Goal: Information Seeking & Learning: Learn about a topic

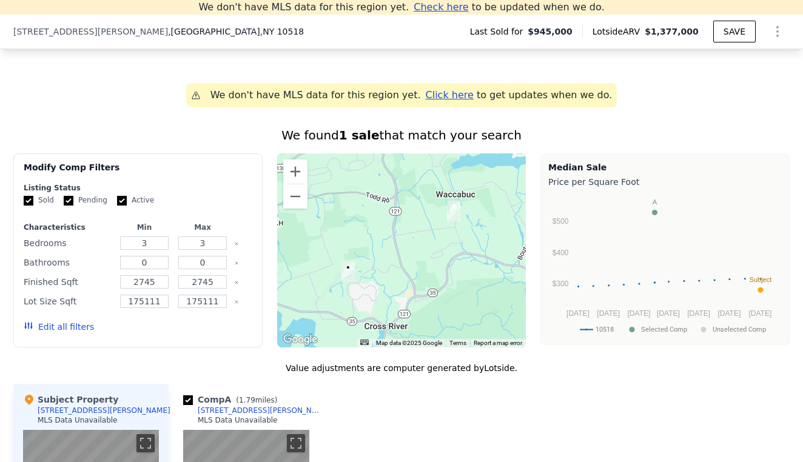
scroll to position [893, 0]
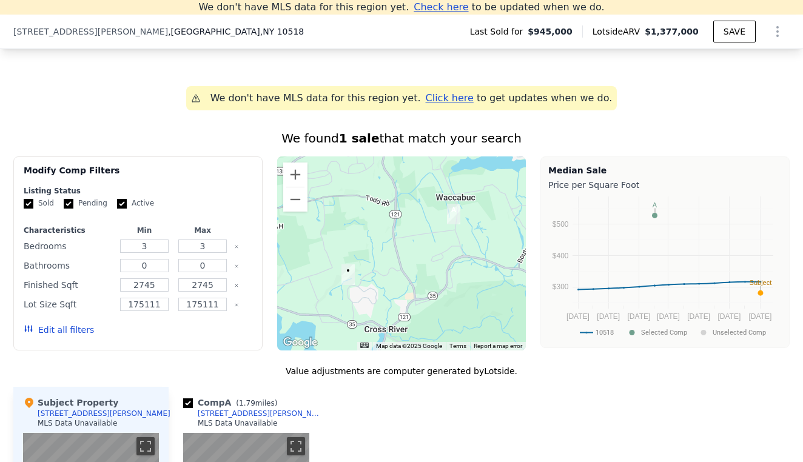
drag, startPoint x: 237, startPoint y: 246, endPoint x: 252, endPoint y: 358, distance: 112.8
click at [252, 358] on div "We found 1 sale that match your search Filters Map Prices Modify Comp Filters L…" at bounding box center [401, 464] width 777 height 669
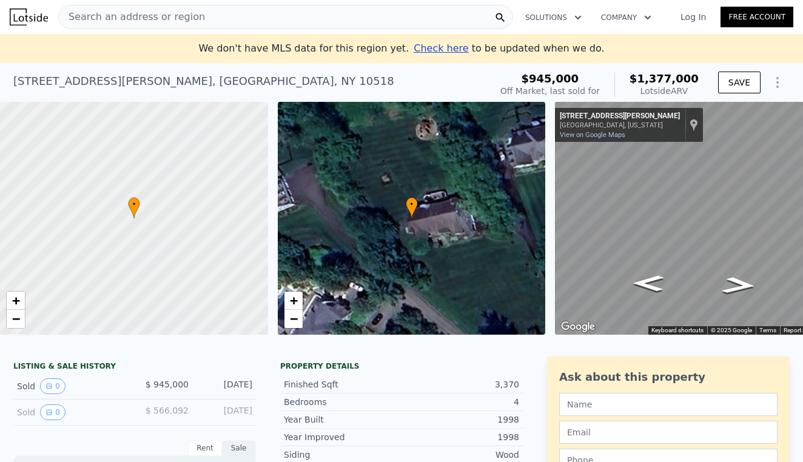
scroll to position [0, 0]
click at [773, 84] on icon "Show Options" at bounding box center [778, 82] width 15 height 15
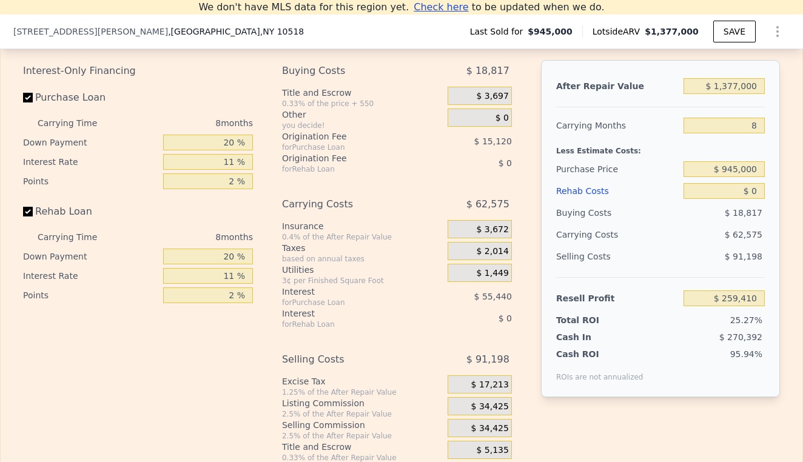
scroll to position [1643, 0]
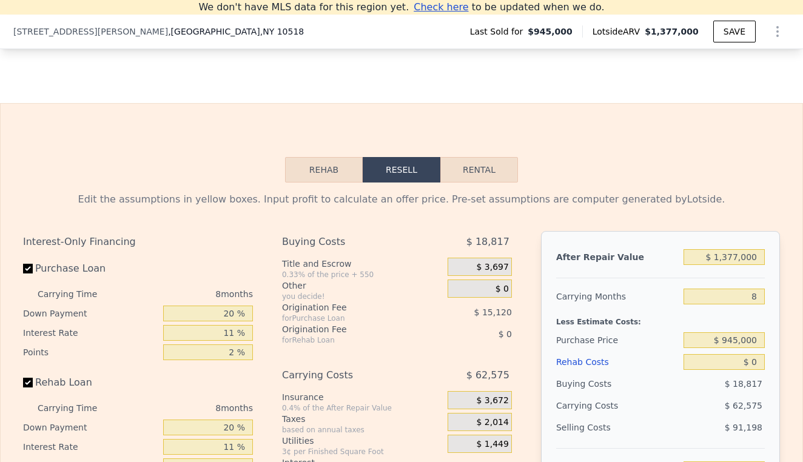
click at [345, 177] on button "Rehab" at bounding box center [324, 169] width 78 height 25
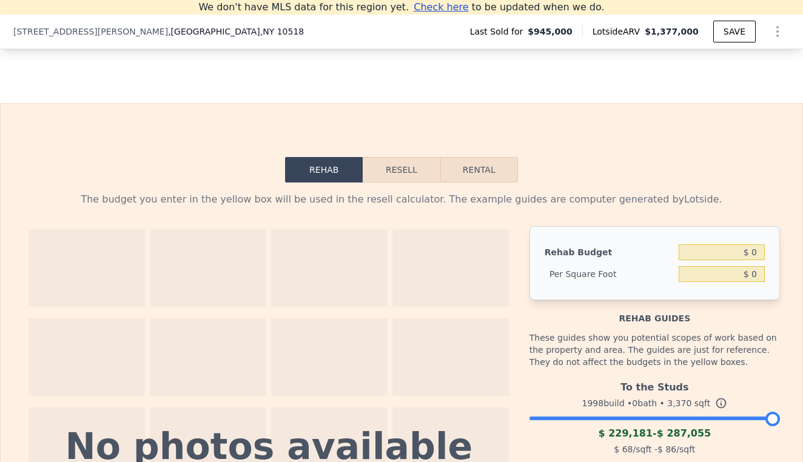
click at [406, 175] on button "Resell" at bounding box center [401, 169] width 77 height 25
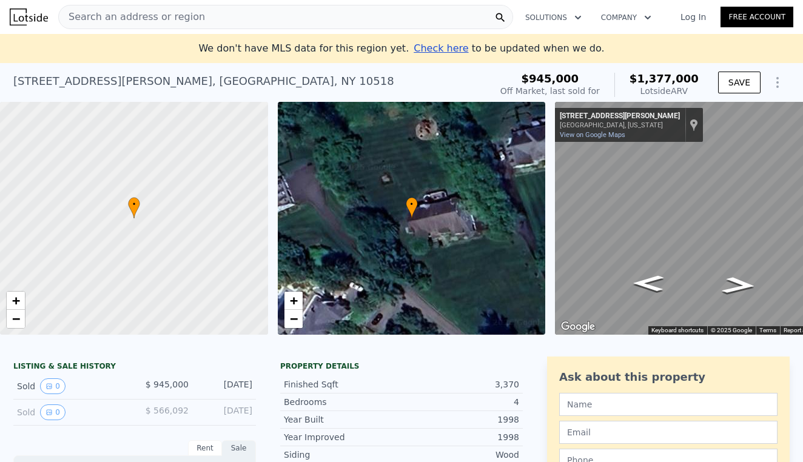
scroll to position [0, 0]
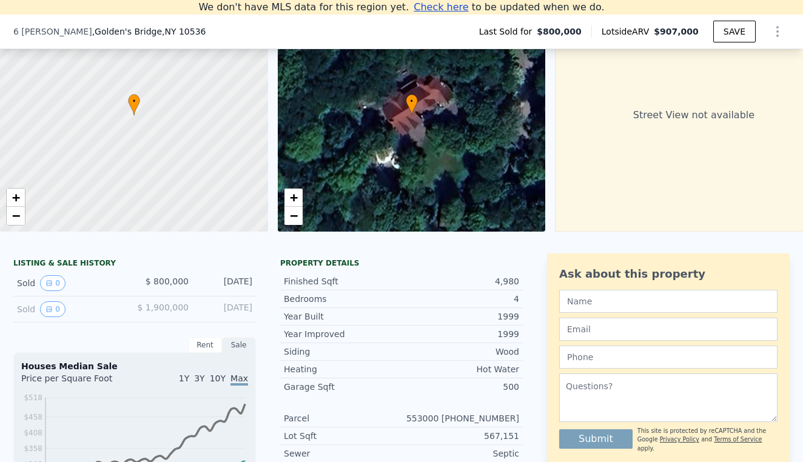
scroll to position [94, 0]
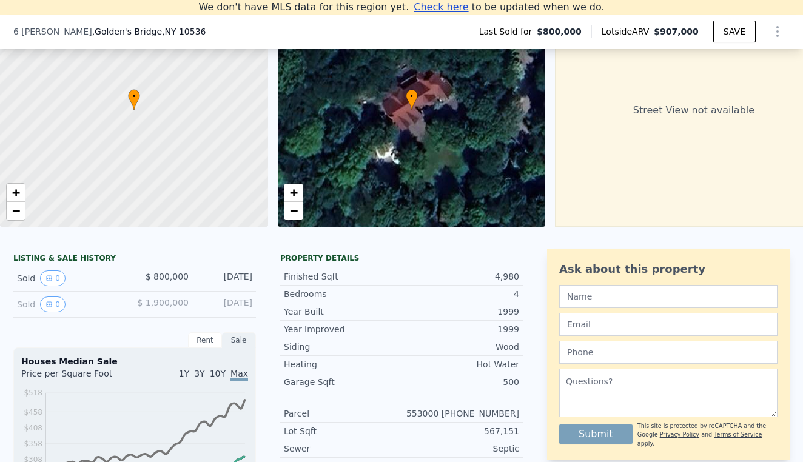
drag, startPoint x: 101, startPoint y: 283, endPoint x: 68, endPoint y: 283, distance: 32.8
click at [101, 283] on div "Sold 0" at bounding box center [71, 279] width 108 height 16
click at [63, 283] on button "0" at bounding box center [52, 279] width 25 height 16
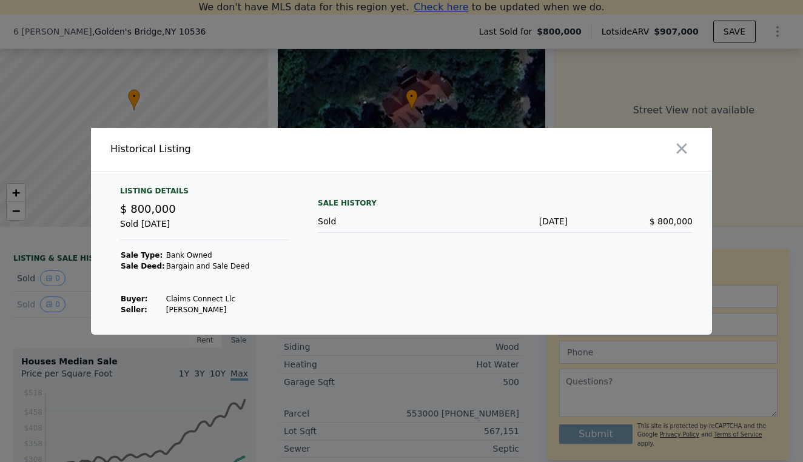
click at [222, 303] on td "Claims Connect Llc" at bounding box center [208, 299] width 85 height 11
drag, startPoint x: 222, startPoint y: 303, endPoint x: 204, endPoint y: 303, distance: 18.2
click at [204, 303] on td "Claims Connect Llc" at bounding box center [208, 299] width 85 height 11
click at [174, 302] on td "Claims Connect Llc" at bounding box center [208, 299] width 85 height 11
drag, startPoint x: 174, startPoint y: 302, endPoint x: 221, endPoint y: 301, distance: 46.7
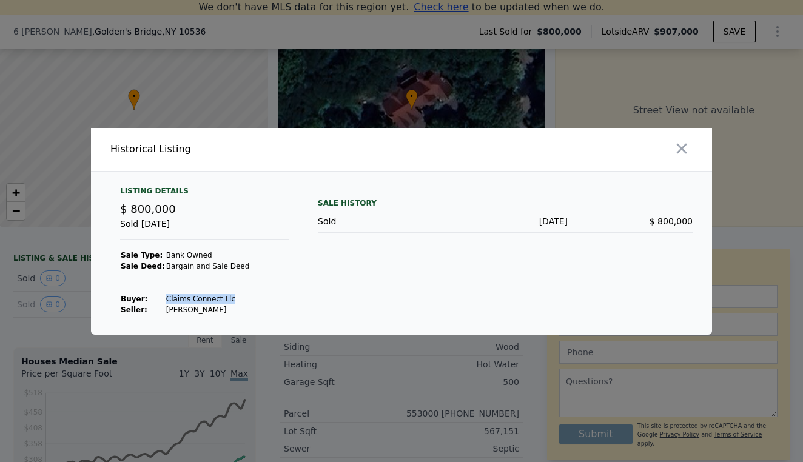
click at [220, 301] on td "Claims Connect Llc" at bounding box center [208, 299] width 85 height 11
copy td "Claims Connect Llc"
click at [217, 360] on div at bounding box center [401, 231] width 803 height 462
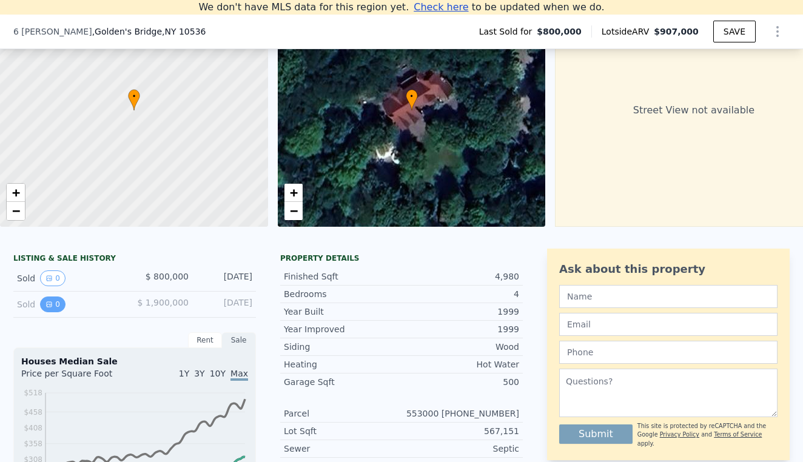
click at [56, 305] on button "0" at bounding box center [52, 305] width 25 height 16
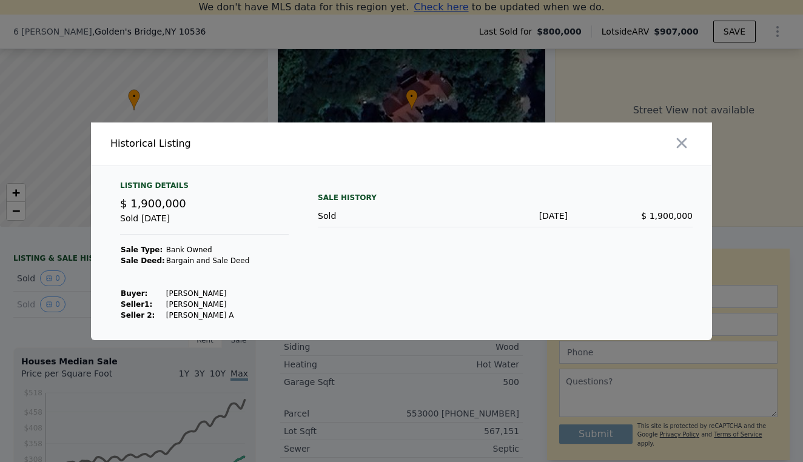
click at [169, 293] on td "[PERSON_NAME]" at bounding box center [208, 293] width 85 height 11
drag, startPoint x: 169, startPoint y: 293, endPoint x: 235, endPoint y: 292, distance: 66.8
click at [235, 292] on td "[PERSON_NAME]" at bounding box center [208, 293] width 85 height 11
copy td "[PERSON_NAME]"
click at [306, 365] on div at bounding box center [401, 231] width 803 height 462
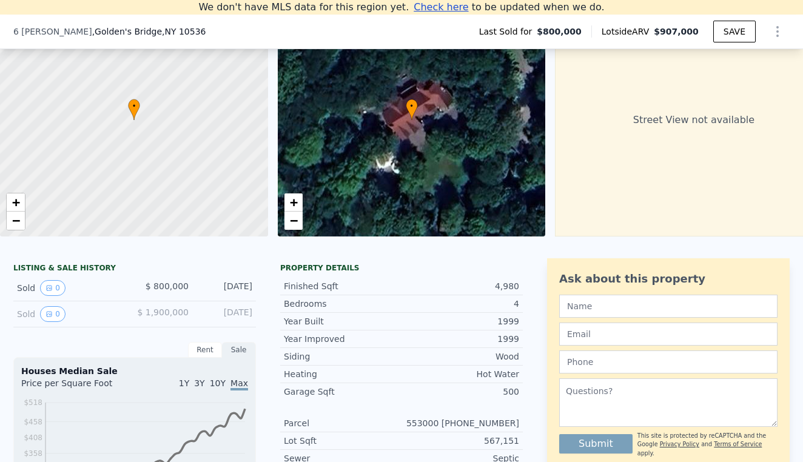
scroll to position [122, 0]
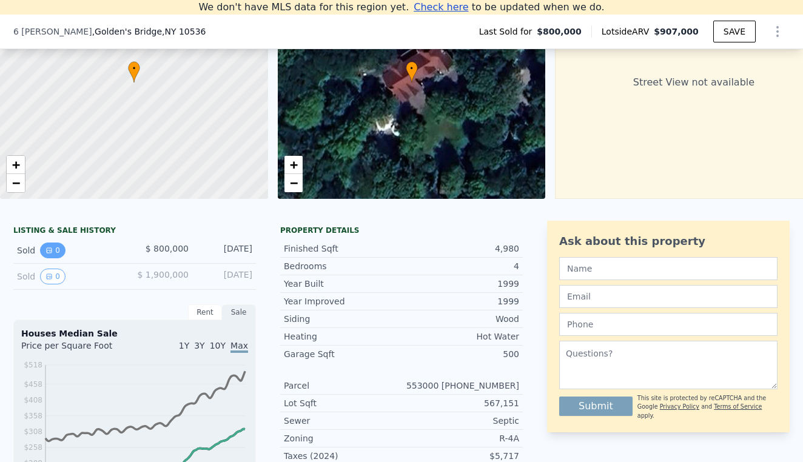
click at [51, 245] on button "0" at bounding box center [52, 251] width 25 height 16
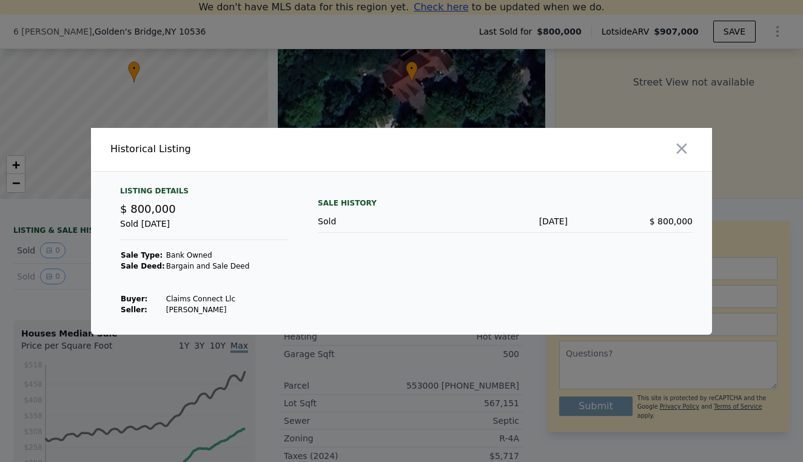
click at [170, 297] on td "Claims Connect Llc" at bounding box center [208, 299] width 85 height 11
drag, startPoint x: 170, startPoint y: 297, endPoint x: 218, endPoint y: 296, distance: 48.0
click at [218, 296] on td "Claims Connect Llc" at bounding box center [208, 299] width 85 height 11
copy td "Claims Connect Llc"
